Goal: Information Seeking & Learning: Learn about a topic

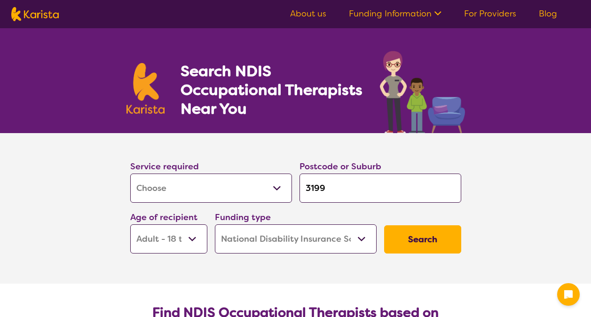
select select "[MEDICAL_DATA]"
select select "AD"
select select "NDIS"
select select "[MEDICAL_DATA]"
select select "AD"
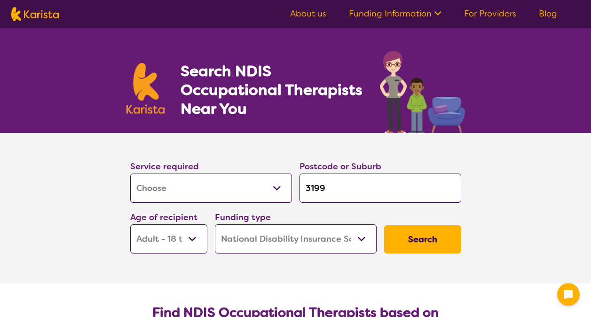
select select "NDIS"
click at [339, 195] on input "3199" at bounding box center [380, 187] width 162 height 29
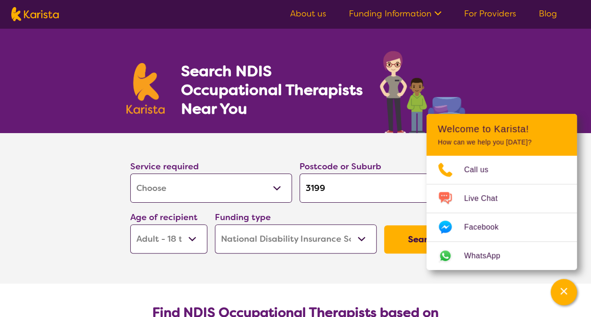
type input "s"
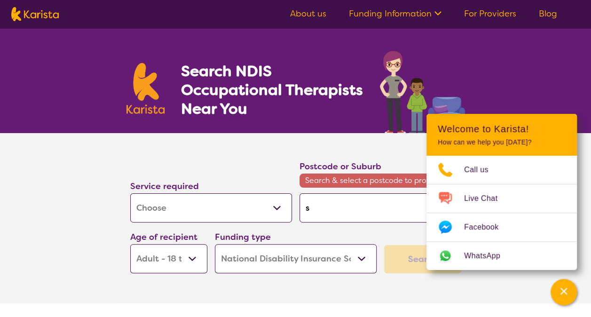
type input "so"
type input "som"
type input "some"
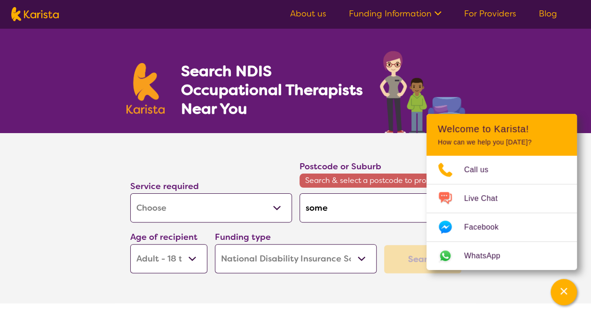
type input "some"
type input "somer"
type input "somerv"
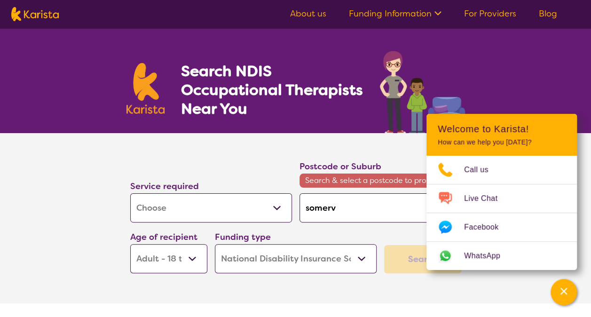
type input "somervi"
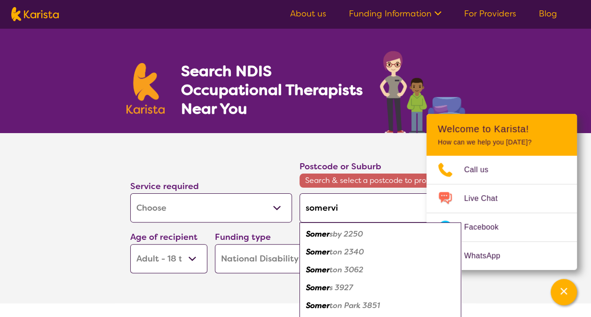
type input "somervil"
type input "[PERSON_NAME]"
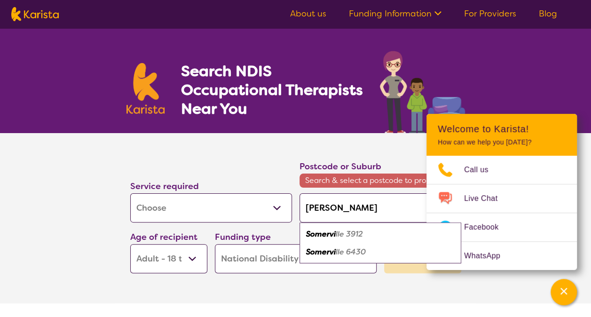
type input "somerville"
click at [348, 231] on em "3912" at bounding box center [352, 234] width 17 height 10
type input "3912"
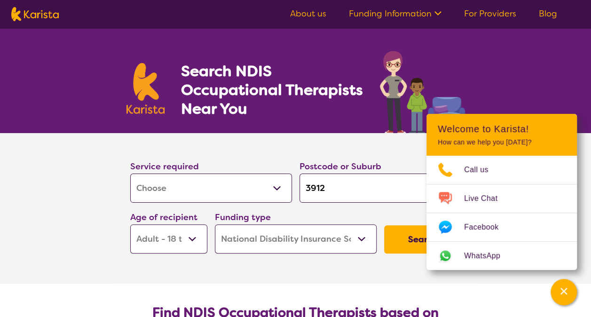
click at [407, 243] on button "Search" at bounding box center [422, 239] width 77 height 28
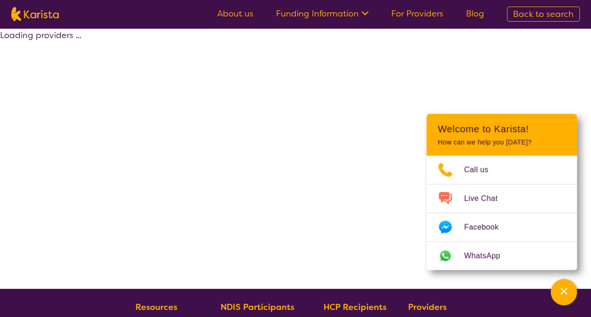
select select "by_score"
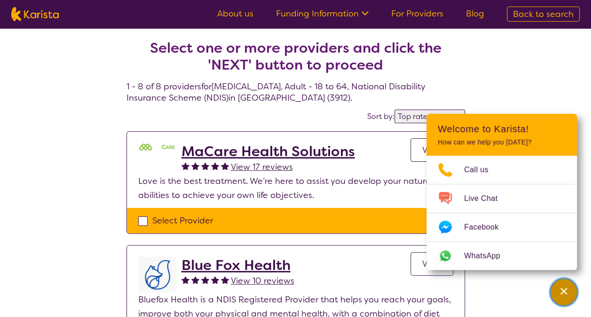
click at [559, 291] on icon "Channel Menu" at bounding box center [563, 290] width 9 height 9
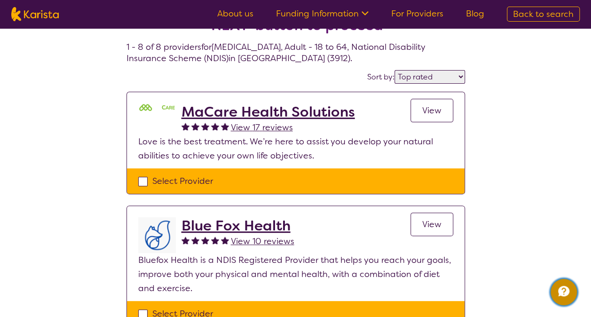
scroll to position [38, 0]
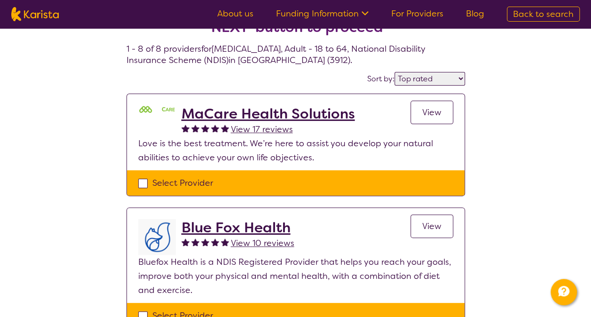
click at [326, 118] on h2 "MaCare Health Solutions" at bounding box center [267, 113] width 173 height 17
